Goal: Transaction & Acquisition: Purchase product/service

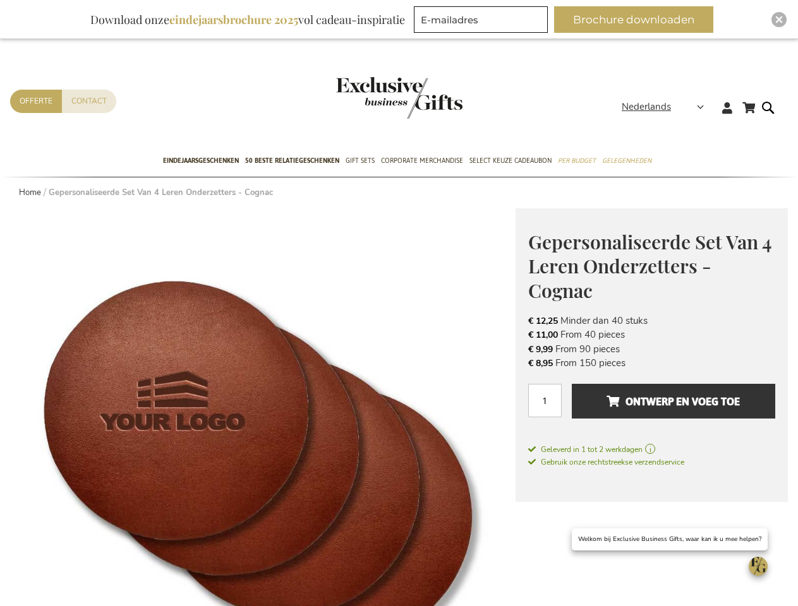
click at [666, 107] on span "Nederlands" at bounding box center [646, 107] width 49 height 15
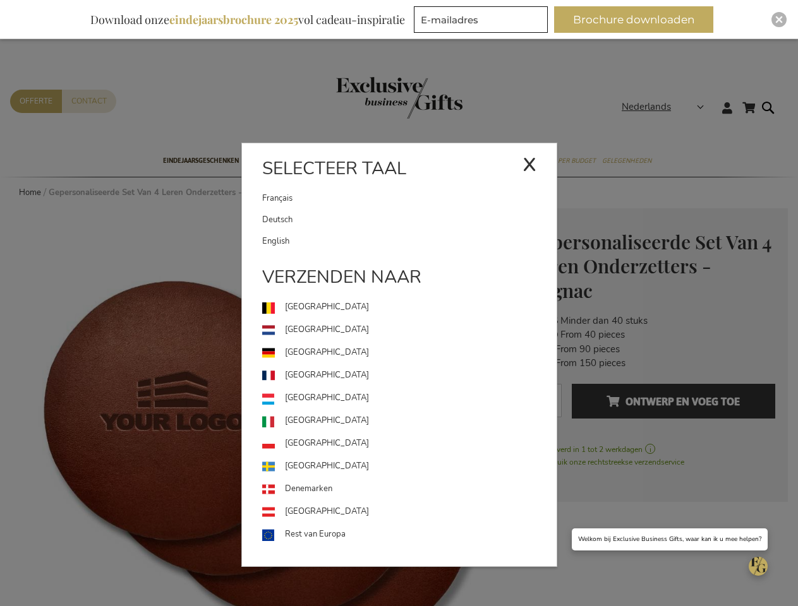
click at [263, 407] on link "[GEOGRAPHIC_DATA]" at bounding box center [409, 398] width 294 height 23
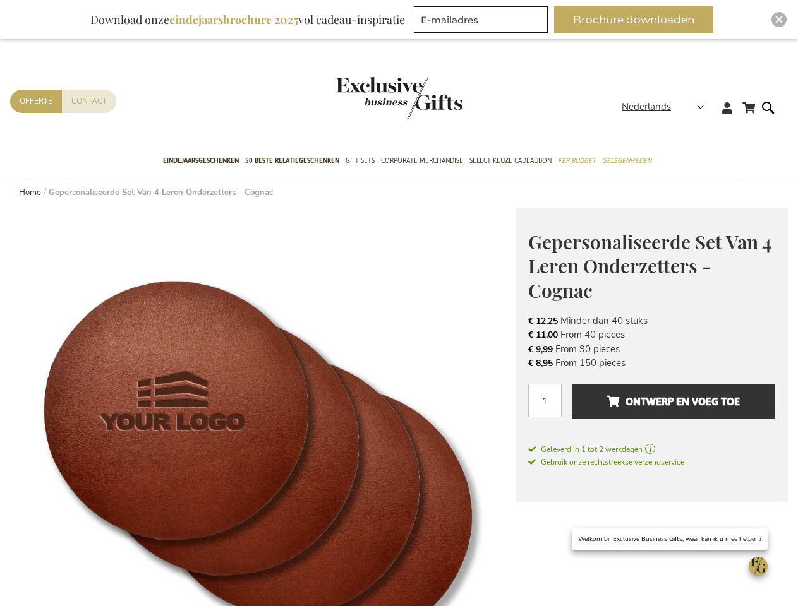
click at [651, 407] on span "Ontwerp en voeg toe" at bounding box center [672, 402] width 133 height 20
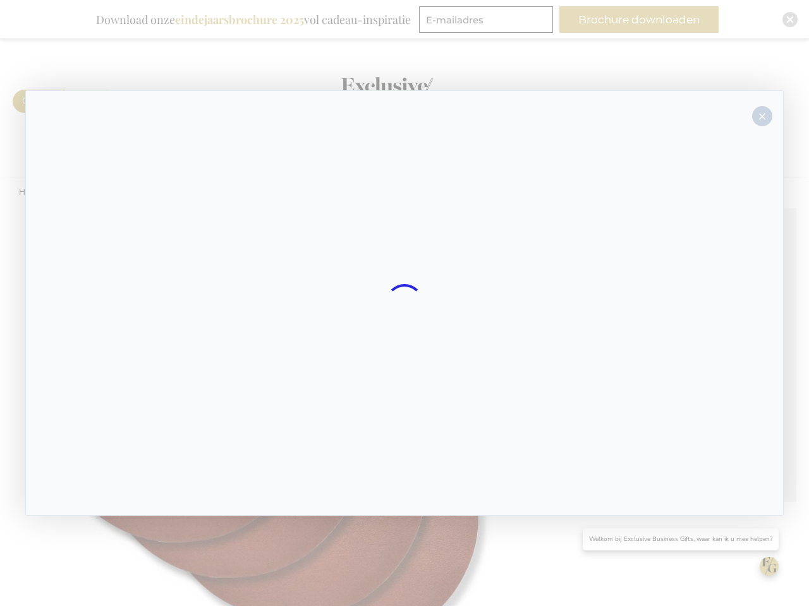
click at [673, 401] on div at bounding box center [404, 303] width 758 height 426
click at [639, 20] on div at bounding box center [404, 303] width 809 height 606
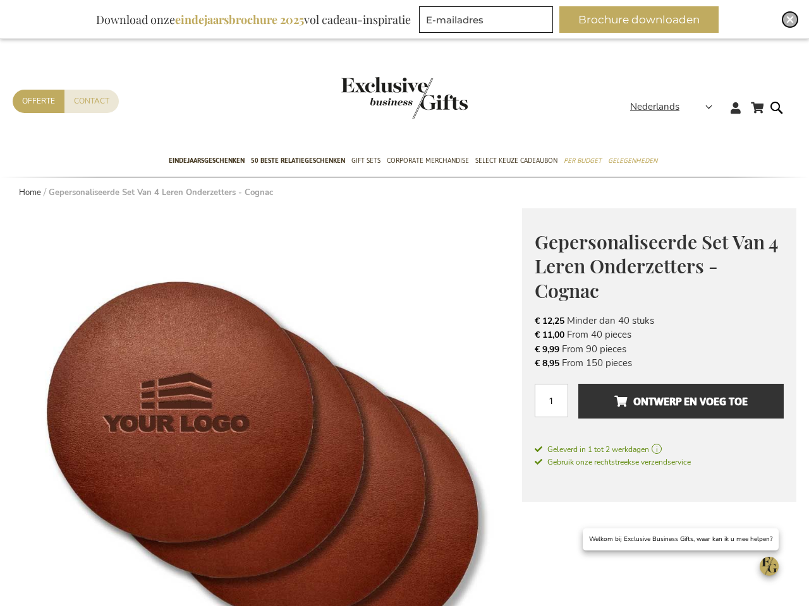
click at [786, 20] on img "Close" at bounding box center [790, 20] width 8 height 8
